Goal: Task Accomplishment & Management: Complete application form

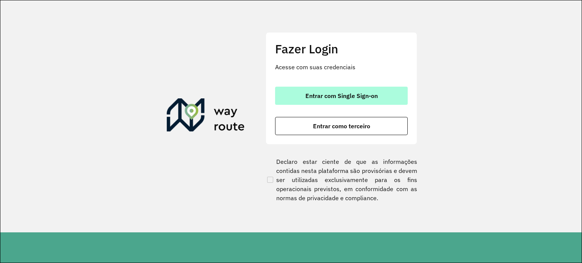
click at [344, 89] on button "Entrar com Single Sign-on" at bounding box center [341, 96] width 133 height 18
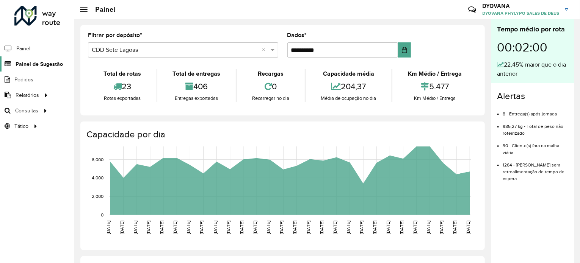
click at [38, 67] on span "Painel de Sugestão" at bounding box center [39, 64] width 47 height 8
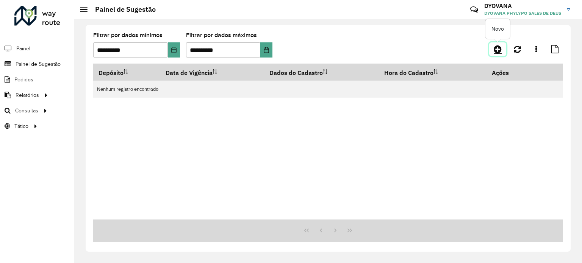
click at [495, 50] on icon at bounding box center [498, 49] width 8 height 9
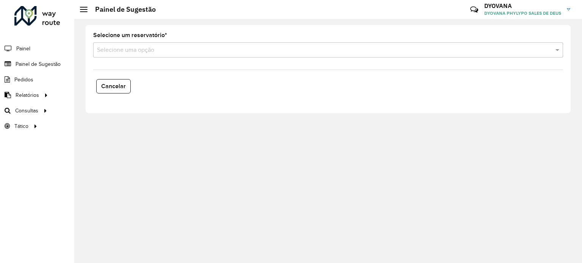
click at [177, 55] on div "Selecione uma opção" at bounding box center [328, 49] width 470 height 15
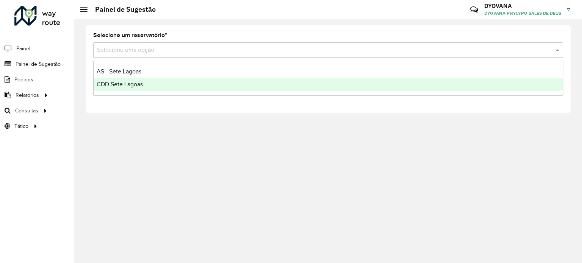
click at [157, 85] on div "CDD Sete Lagoas" at bounding box center [328, 84] width 469 height 13
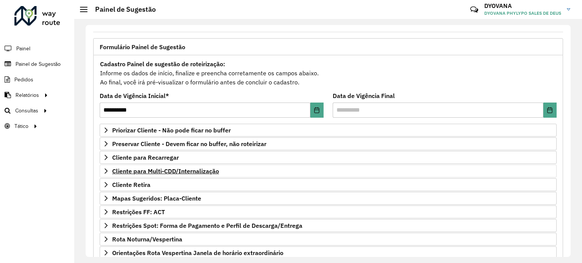
scroll to position [76, 0]
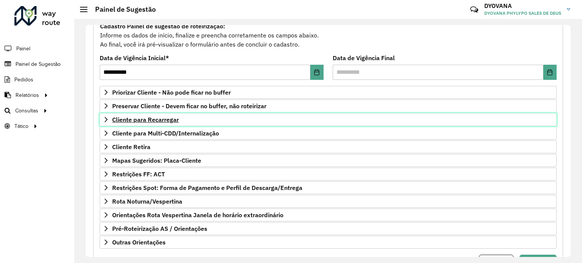
click at [153, 121] on font "Cliente para Recarregar" at bounding box center [145, 120] width 67 height 8
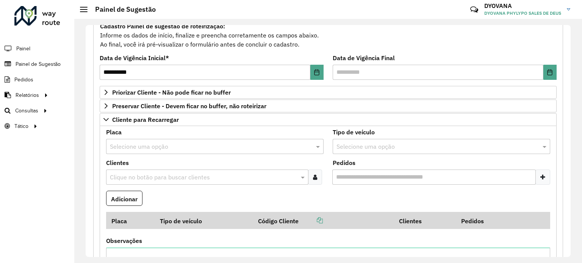
click at [149, 147] on input "text" at bounding box center [207, 146] width 195 height 9
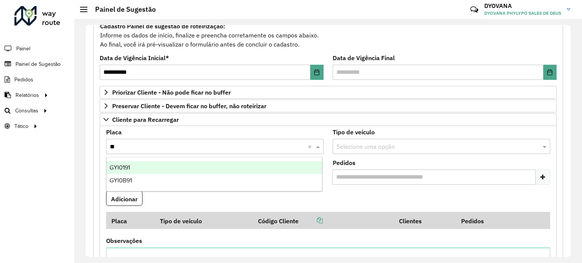
type input "***"
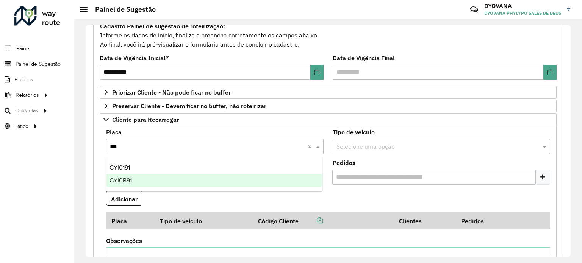
click at [132, 176] on div "GYI0B91" at bounding box center [214, 180] width 216 height 13
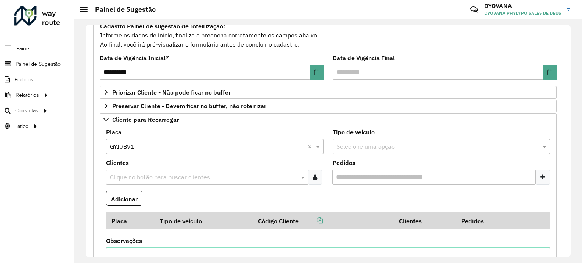
click at [313, 176] on icon at bounding box center [315, 177] width 4 height 6
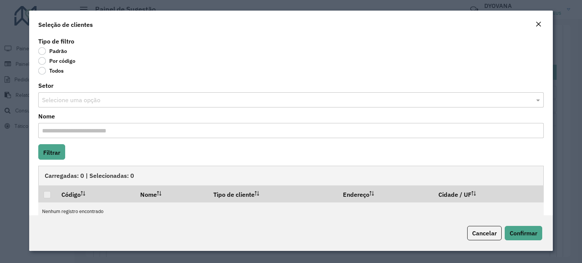
click at [46, 58] on label "Por código" at bounding box center [56, 61] width 37 height 8
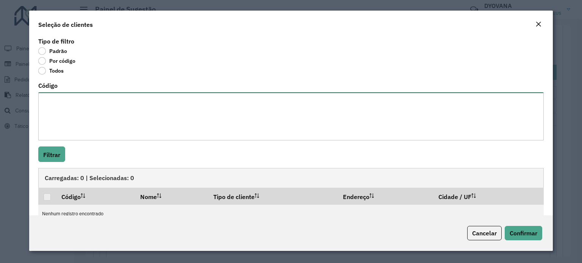
click at [66, 95] on textarea "Código" at bounding box center [291, 116] width 506 height 48
paste textarea "**** *****"
type textarea "**** *****"
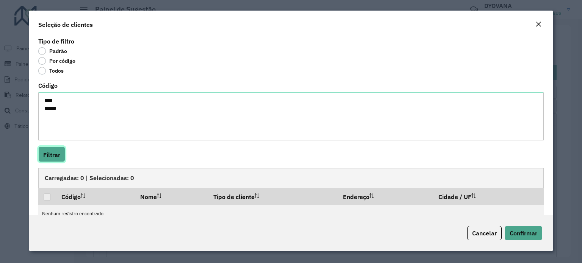
click at [45, 147] on button "Filtrar" at bounding box center [51, 155] width 27 height 16
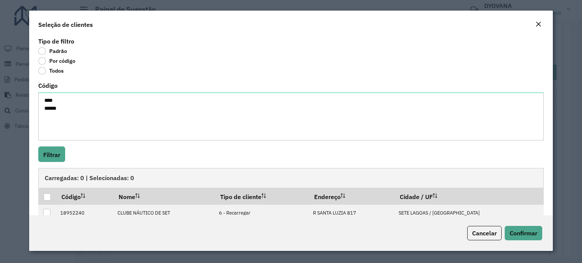
click at [49, 196] on div at bounding box center [47, 197] width 7 height 7
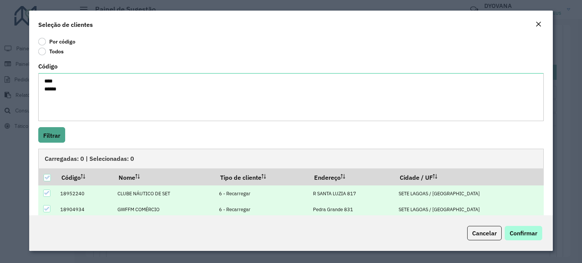
scroll to position [30, 0]
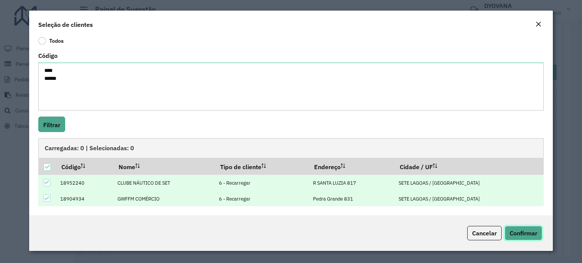
click at [539, 235] on button "Confirmar" at bounding box center [524, 233] width 38 height 14
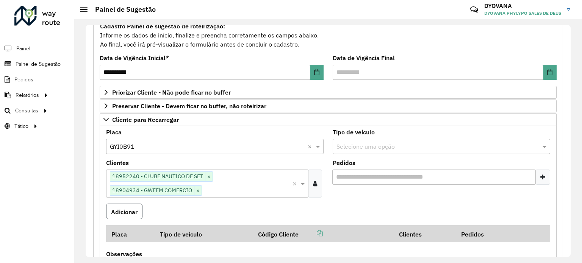
click at [135, 210] on font "Adicionar" at bounding box center [124, 212] width 27 height 8
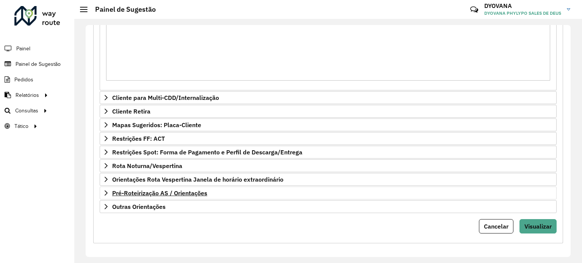
scroll to position [331, 0]
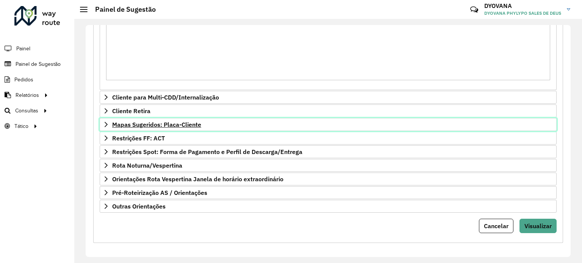
click at [171, 121] on font "Mapas Sugeridos: Placa-Cliente" at bounding box center [156, 125] width 89 height 8
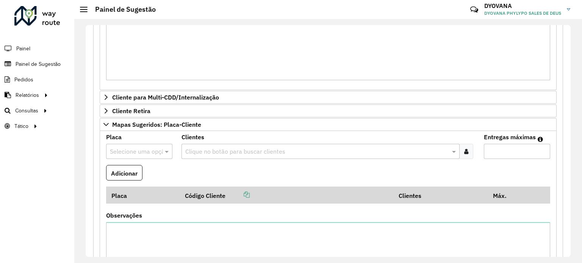
click at [150, 150] on input "text" at bounding box center [132, 151] width 44 height 9
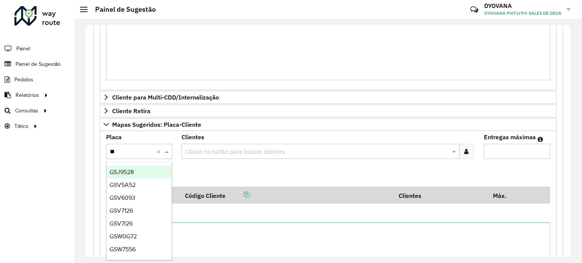
type input "***"
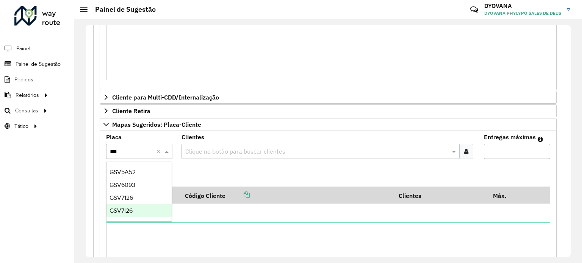
click at [133, 210] on div "GSV7I26" at bounding box center [139, 211] width 66 height 13
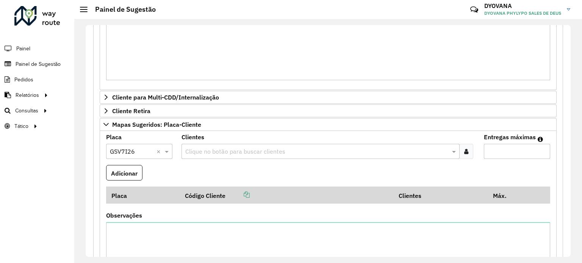
click at [464, 150] on icon at bounding box center [466, 152] width 4 height 6
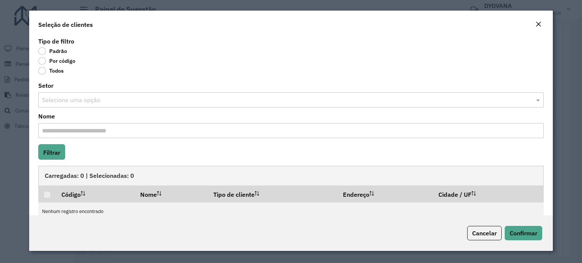
click at [45, 62] on label "Por código" at bounding box center [56, 61] width 37 height 8
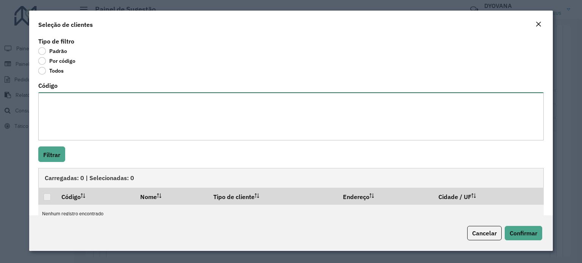
click at [62, 96] on textarea "Código" at bounding box center [291, 116] width 506 height 48
paste textarea "***** **** **** **** *** ***** **** **** **** ***** ***** **** **** **** **** *…"
type textarea "***** **** **** **** *** ***** **** **** **** ***** ***** **** **** **** **** *…"
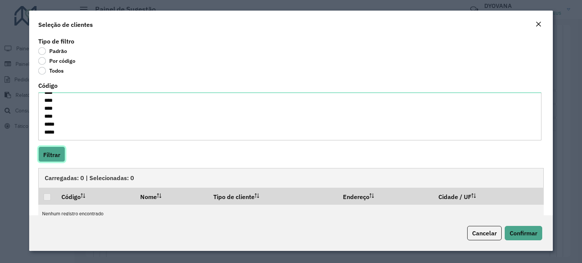
click at [55, 149] on button "Filtrar" at bounding box center [51, 155] width 27 height 16
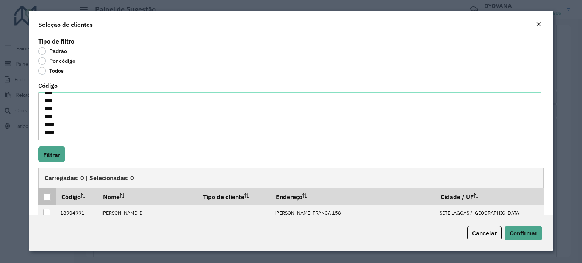
click at [49, 194] on div at bounding box center [47, 197] width 7 height 7
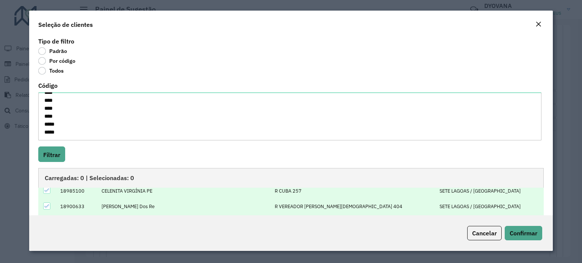
scroll to position [82, 0]
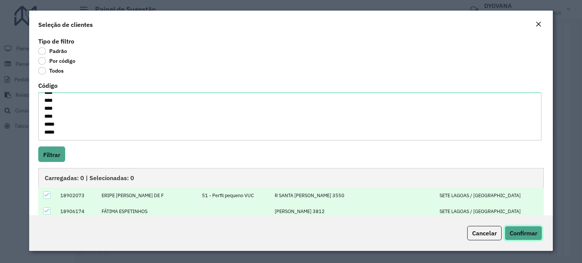
click at [526, 233] on font "Confirmar" at bounding box center [524, 234] width 28 height 8
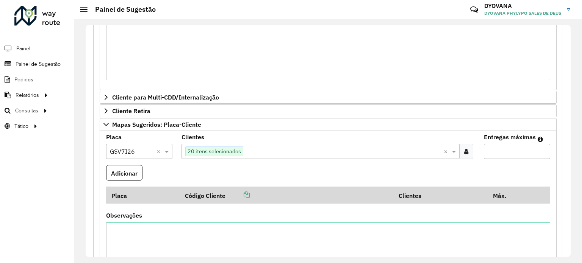
click at [510, 146] on input "Entregas máximas" at bounding box center [517, 151] width 66 height 15
type input "**"
click at [131, 177] on button "Adicionar" at bounding box center [124, 173] width 36 height 16
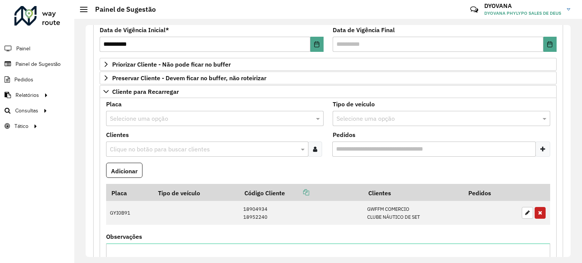
scroll to position [218, 0]
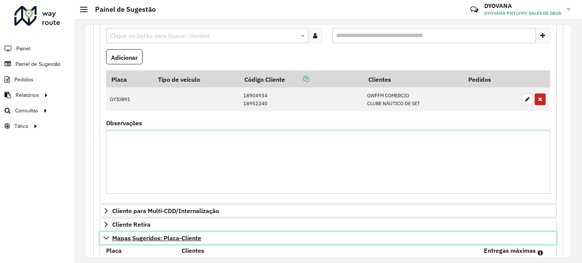
click at [150, 235] on font "Mapas Sugeridos: Placa-Cliente" at bounding box center [156, 239] width 89 height 8
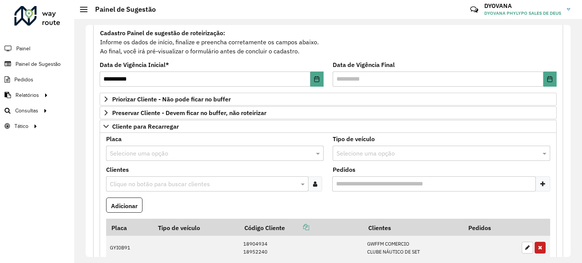
scroll to position [66, 0]
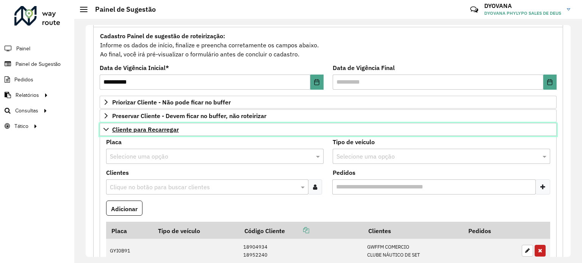
click at [150, 130] on font "Cliente para Recarregar" at bounding box center [145, 130] width 67 height 8
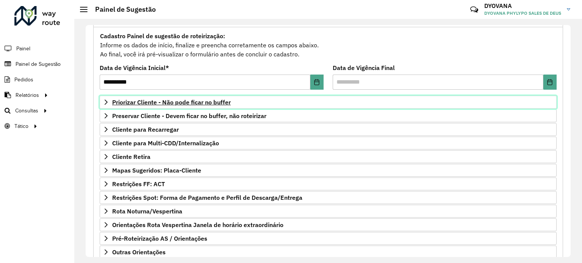
click at [195, 101] on font "Priorizar Cliente - Não pode ficar no buffer" at bounding box center [171, 103] width 119 height 8
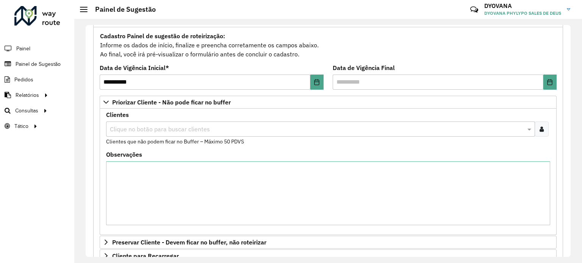
click at [543, 127] on div at bounding box center [542, 129] width 14 height 15
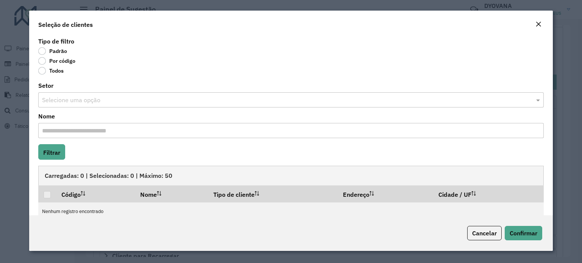
click at [44, 63] on label "Por código" at bounding box center [56, 61] width 37 height 8
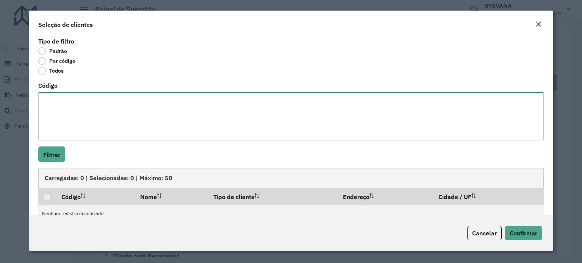
click at [75, 109] on textarea "Código" at bounding box center [291, 116] width 506 height 48
paste textarea "**** ***** **** **** **** ***** **** ***** **** **** ***** **** ***** **** ****…"
type textarea "**** ***** **** **** **** ***** **** ***** **** **** ***** **** ***** **** ****…"
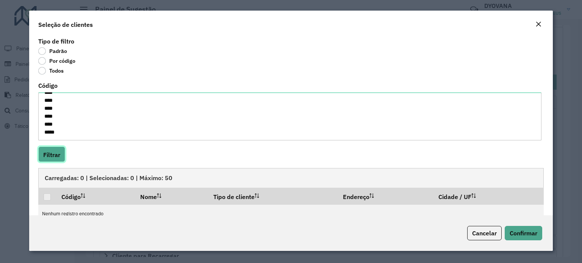
click at [50, 160] on button "Filtrar" at bounding box center [51, 155] width 27 height 16
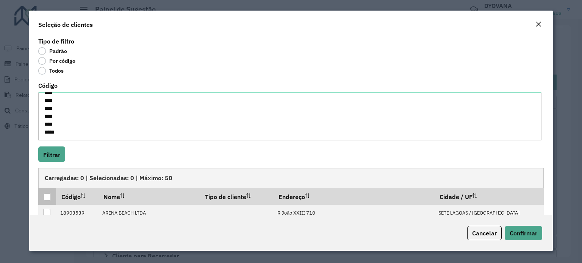
click at [50, 198] on div at bounding box center [47, 197] width 7 height 7
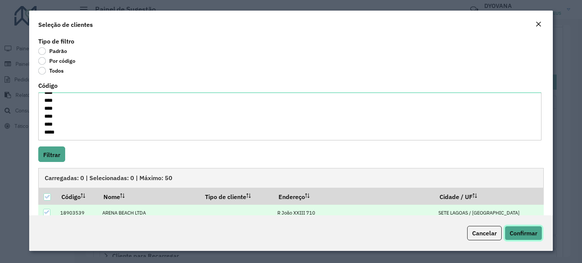
click at [520, 235] on font "Confirmar" at bounding box center [524, 234] width 28 height 8
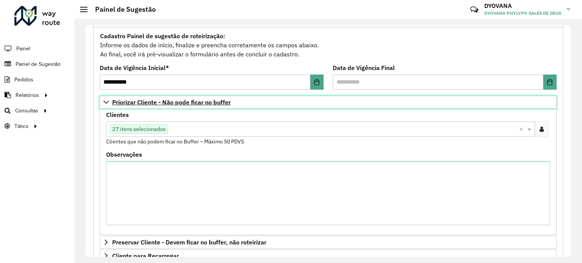
click at [179, 104] on font "Priorizar Cliente - Não pode ficar no buffer" at bounding box center [171, 103] width 119 height 8
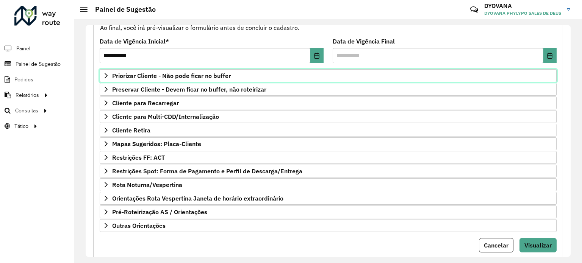
scroll to position [111, 0]
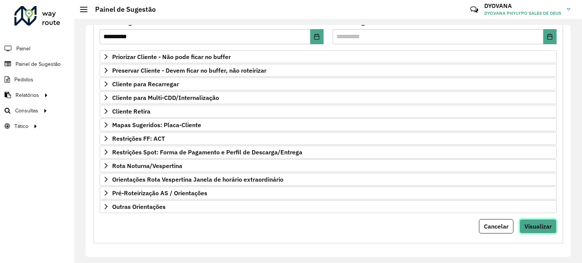
click at [539, 224] on font "Visualizar" at bounding box center [538, 227] width 27 height 8
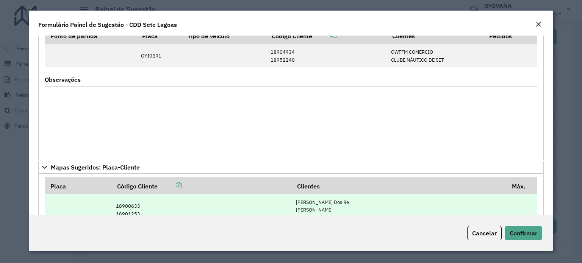
scroll to position [528, 0]
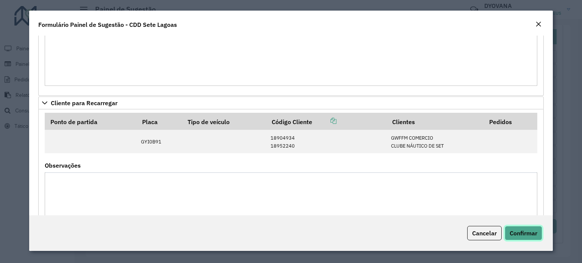
click at [519, 235] on font "Confirmar" at bounding box center [524, 234] width 28 height 8
